Goal: Task Accomplishment & Management: Use online tool/utility

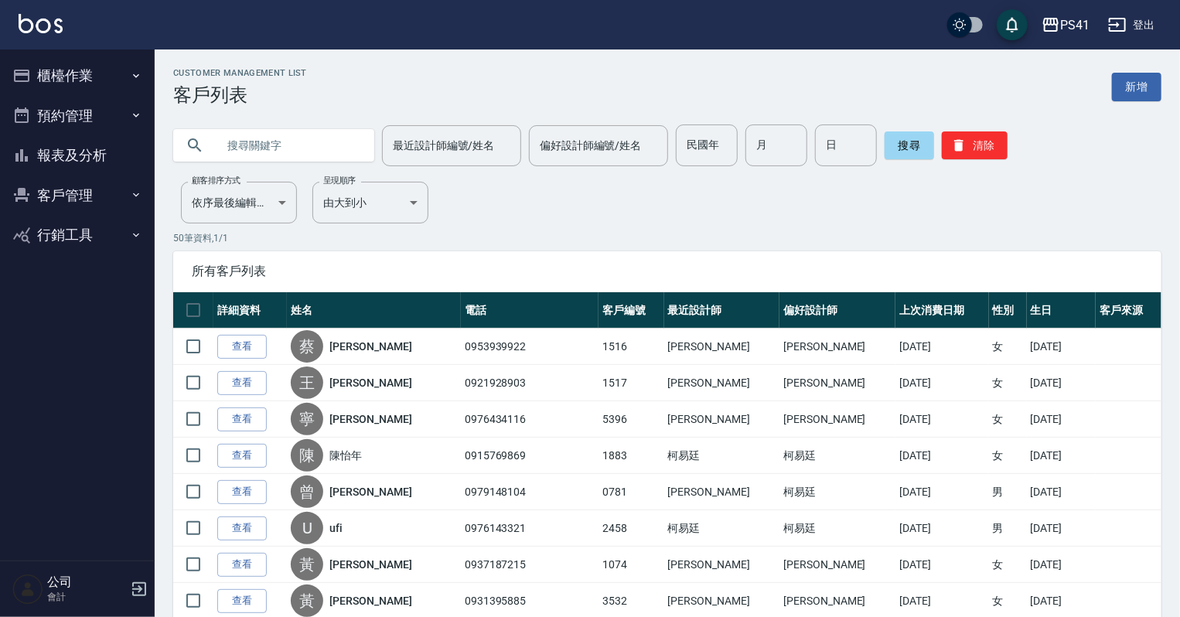
click at [134, 70] on icon "button" at bounding box center [136, 76] width 12 height 12
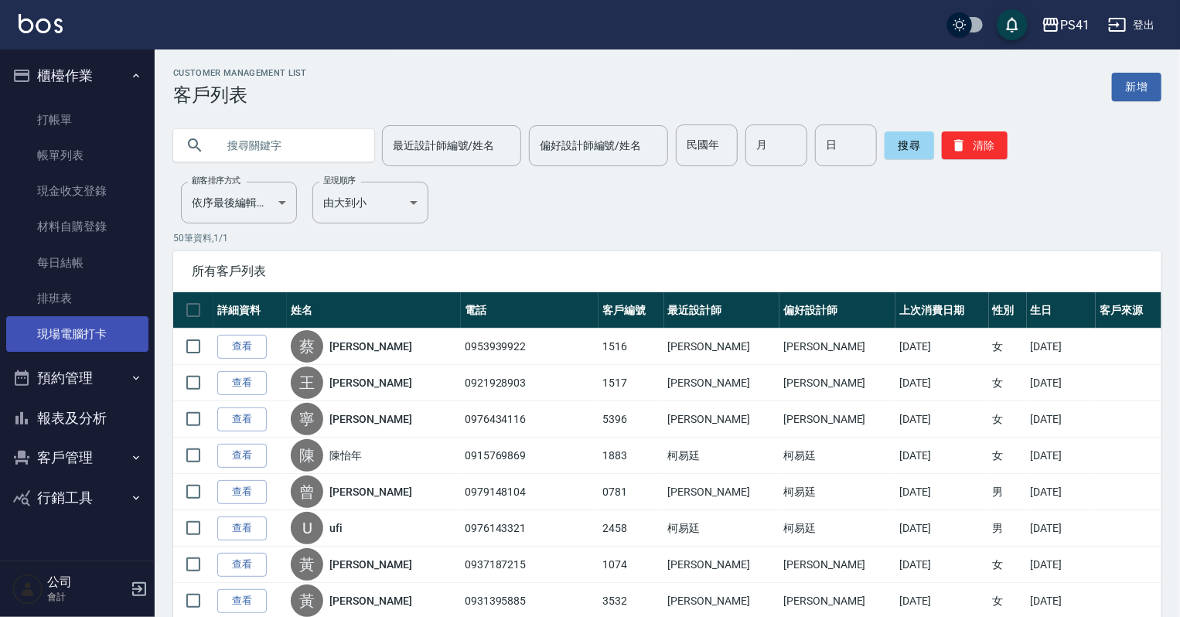
drag, startPoint x: 98, startPoint y: 340, endPoint x: 97, endPoint y: 326, distance: 14.7
click at [98, 340] on link "現場電腦打卡" at bounding box center [77, 334] width 142 height 36
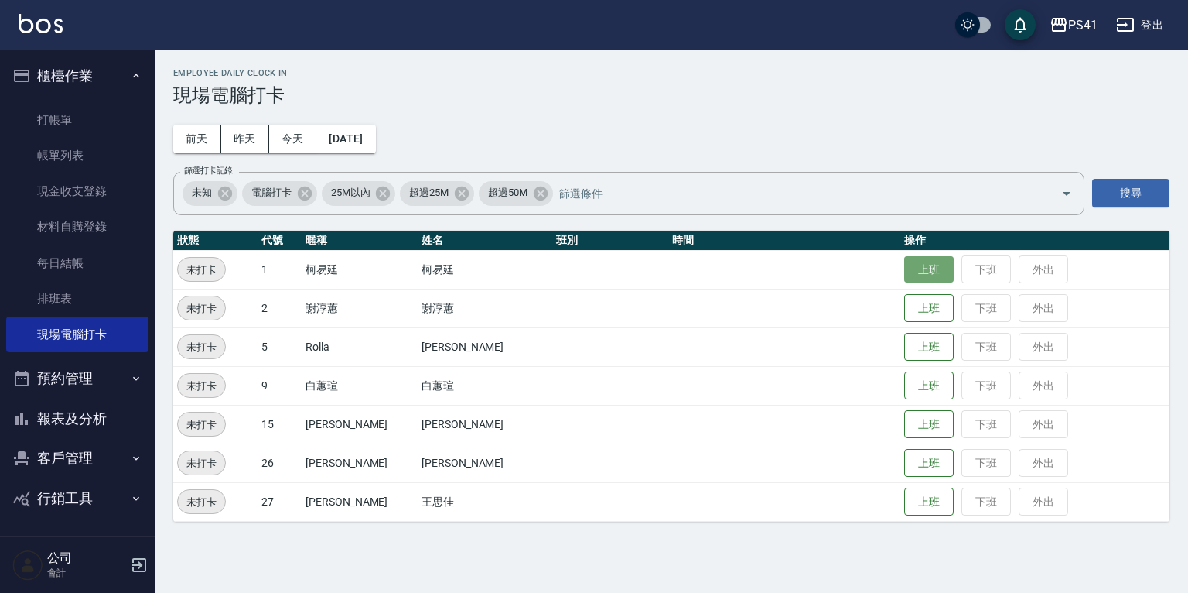
click at [904, 269] on button "上班" at bounding box center [929, 269] width 50 height 27
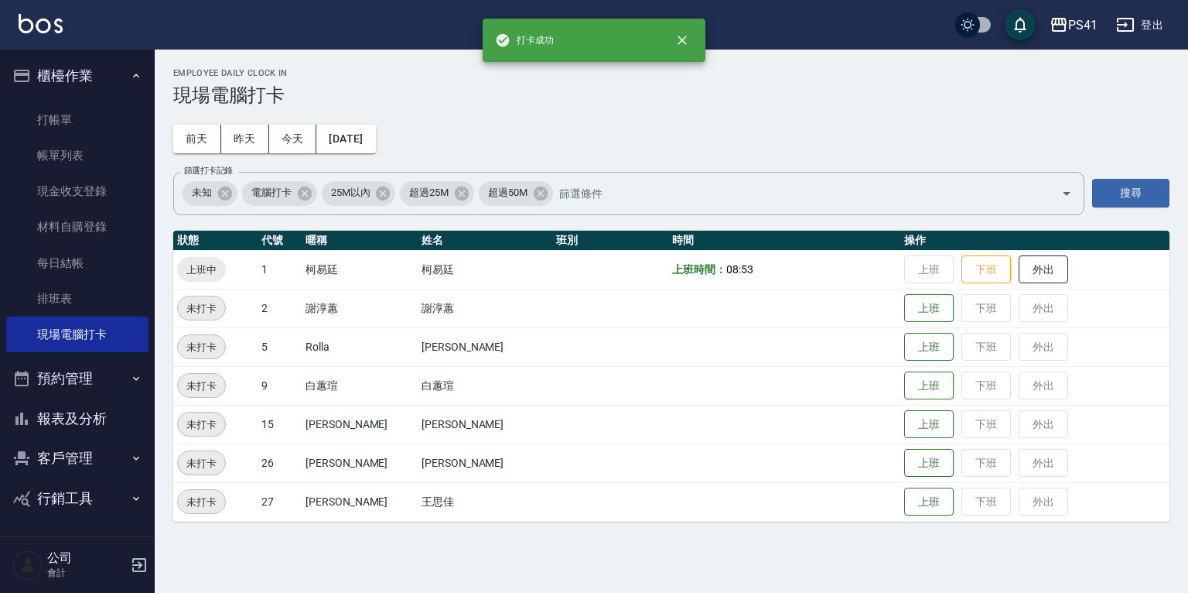
click at [73, 417] on button "報表及分析" at bounding box center [77, 418] width 142 height 40
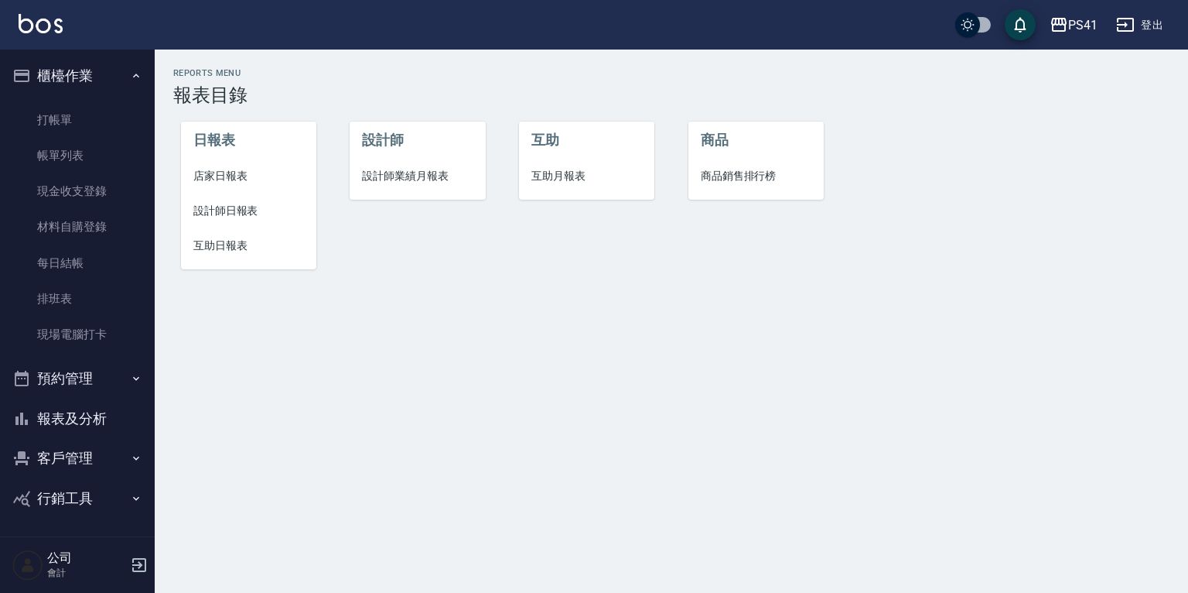
click at [220, 215] on span "設計師日報表" at bounding box center [248, 211] width 111 height 16
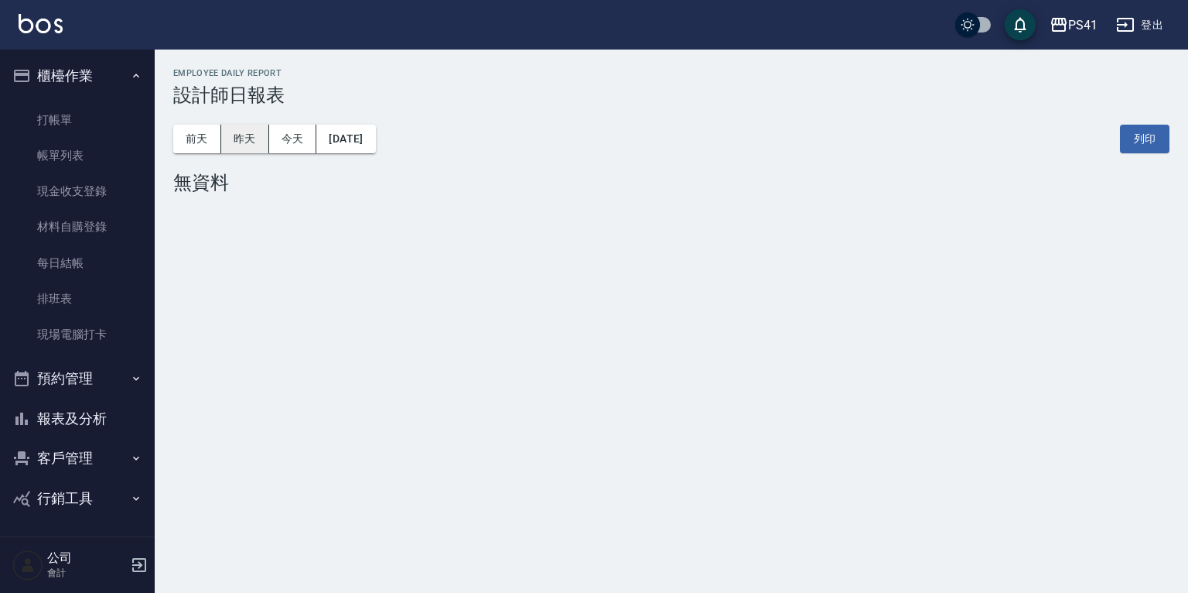
click at [251, 137] on button "昨天" at bounding box center [245, 139] width 48 height 29
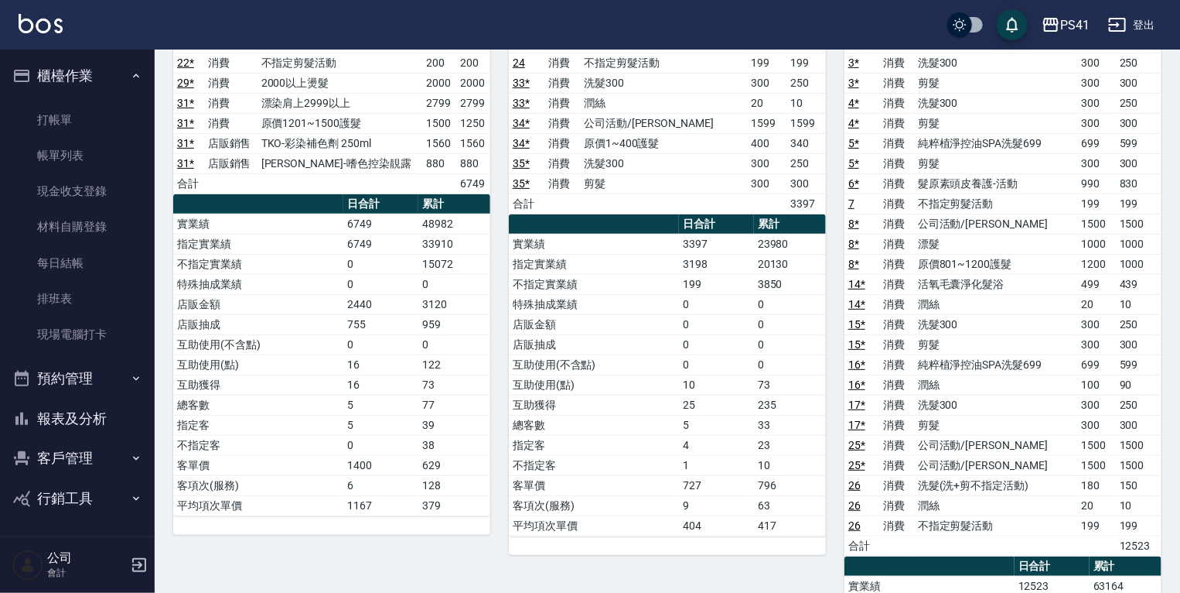
scroll to position [248, 0]
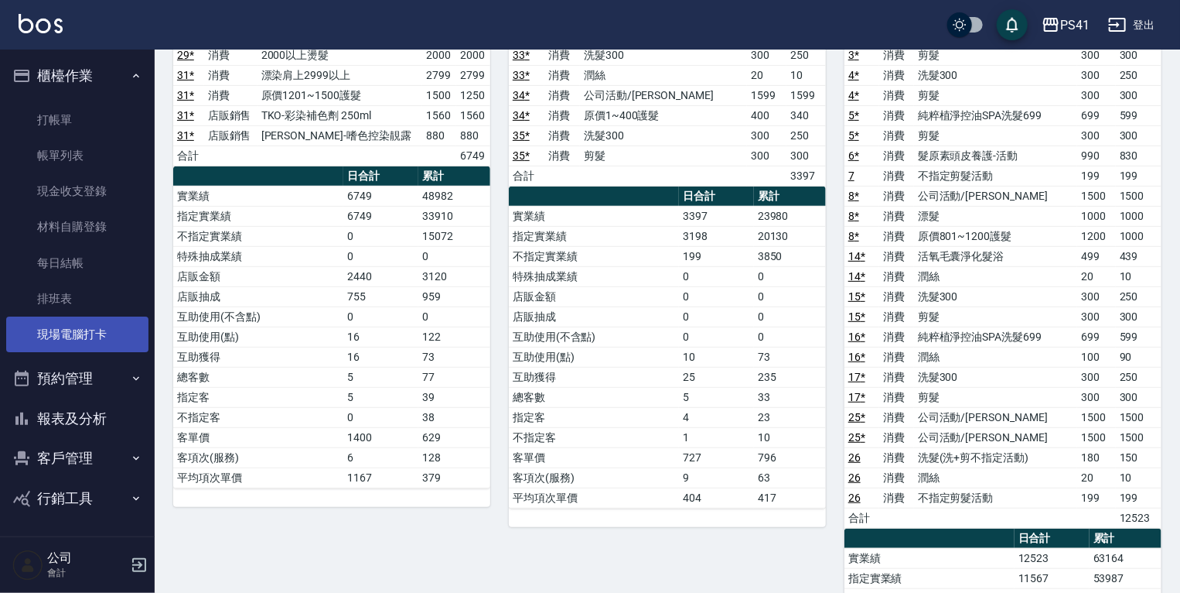
click at [83, 328] on link "現場電腦打卡" at bounding box center [77, 334] width 142 height 36
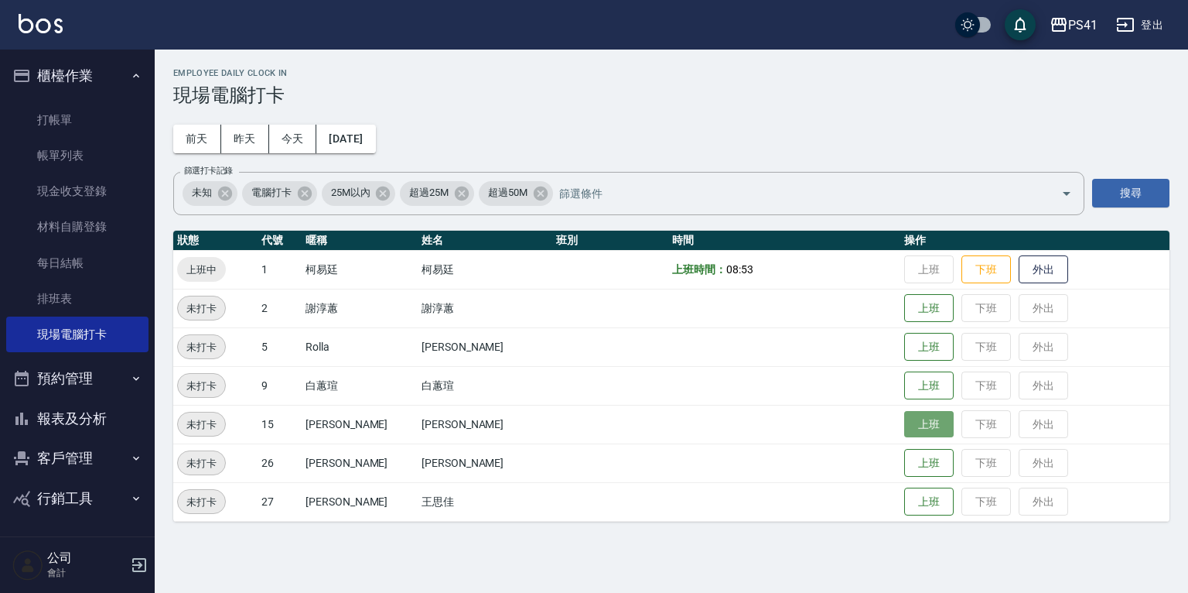
click at [907, 432] on button "上班" at bounding box center [929, 424] width 50 height 27
click at [900, 323] on td "上班 下班 外出" at bounding box center [1034, 308] width 269 height 39
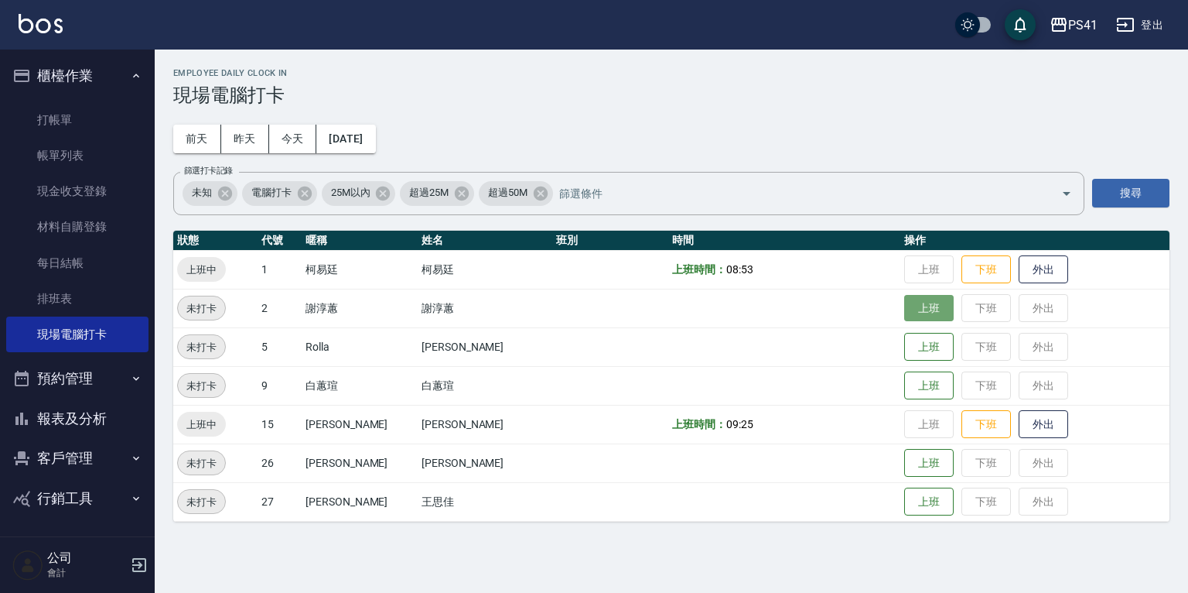
click at [904, 309] on button "上班" at bounding box center [929, 308] width 50 height 27
click at [922, 352] on button "上班" at bounding box center [929, 346] width 50 height 27
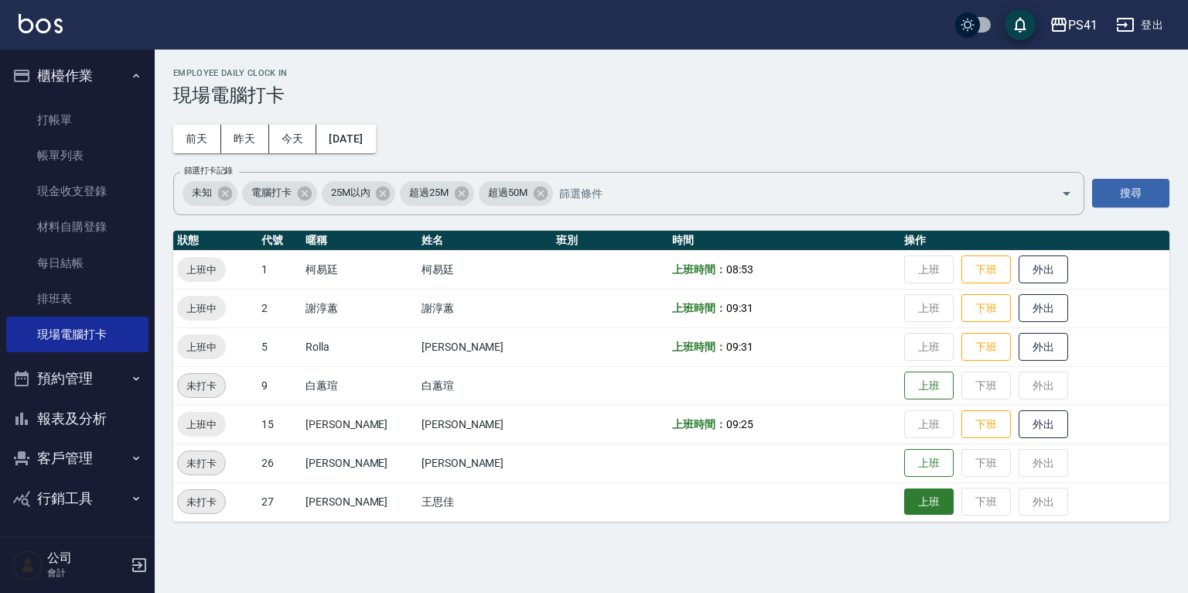
click at [904, 493] on button "上班" at bounding box center [929, 501] width 50 height 27
click at [904, 459] on button "上班" at bounding box center [929, 462] width 50 height 27
